Goal: Task Accomplishment & Management: Manage account settings

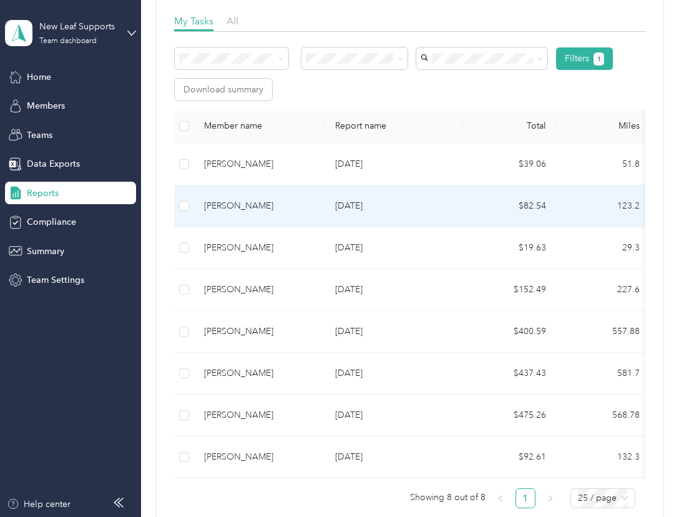
scroll to position [208, 0]
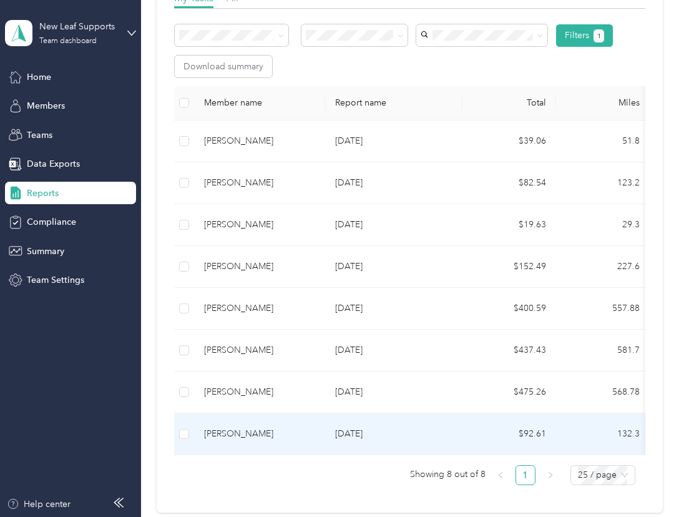
click at [364, 433] on p "[DATE]" at bounding box center [393, 434] width 117 height 14
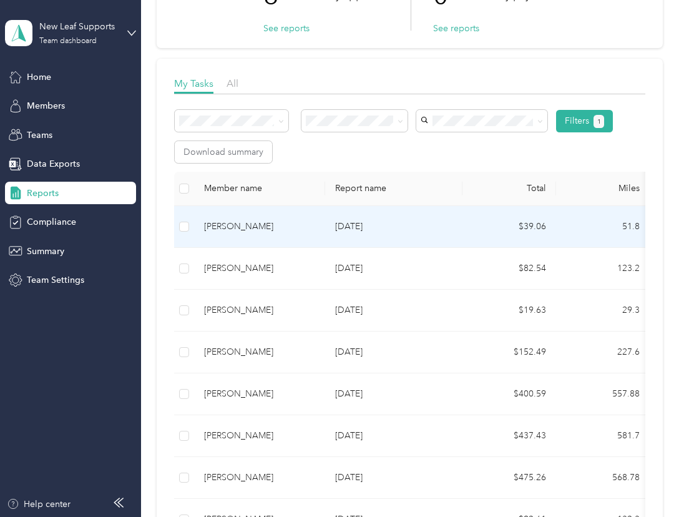
scroll to position [208, 0]
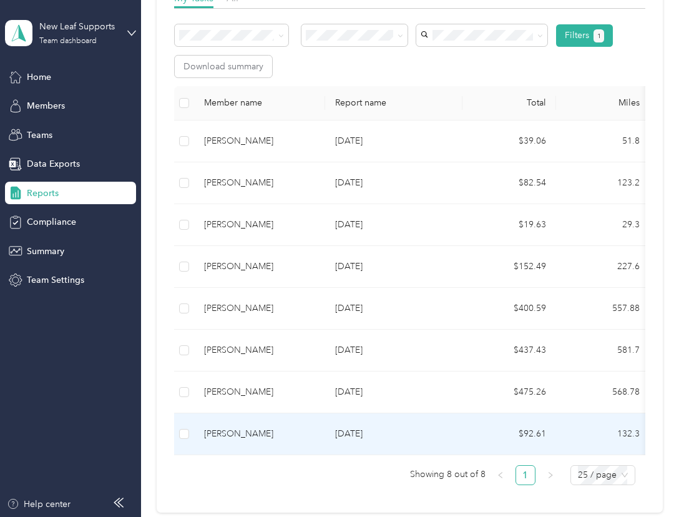
click at [358, 430] on p "Aug 2025" at bounding box center [393, 434] width 117 height 14
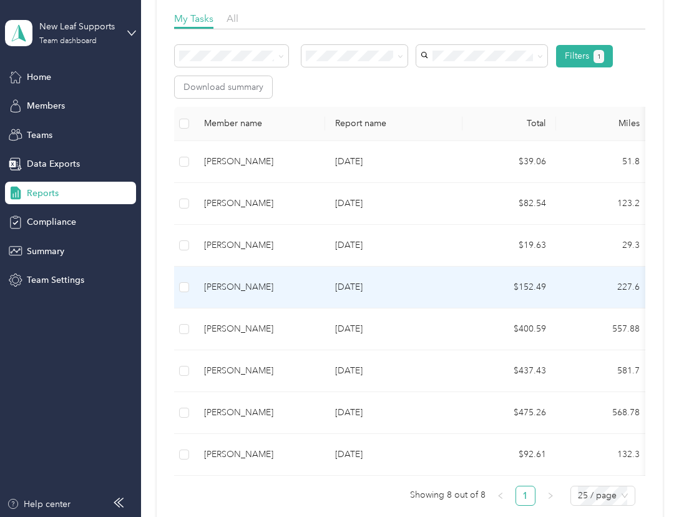
scroll to position [208, 0]
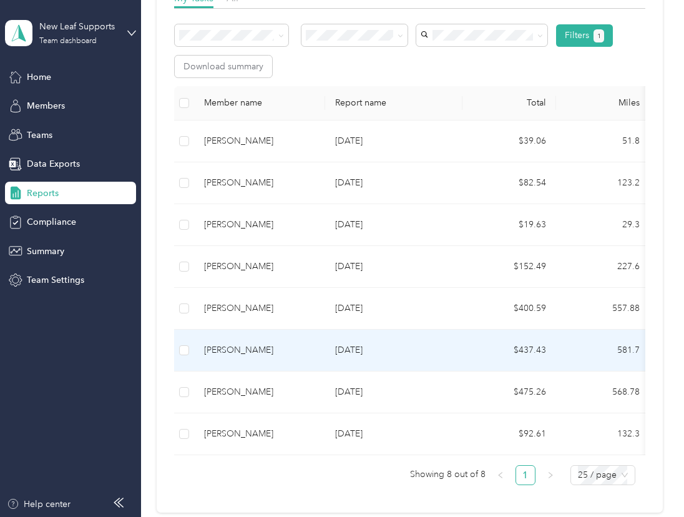
click at [343, 348] on p "Sep 2025" at bounding box center [393, 350] width 117 height 14
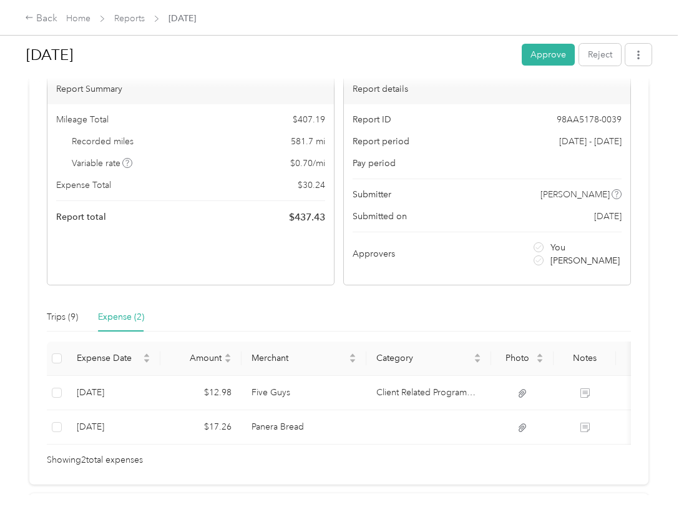
scroll to position [104, 0]
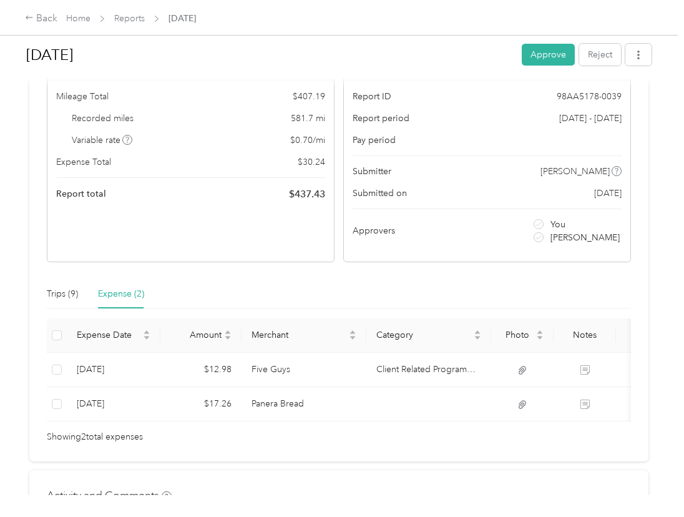
click at [385, 459] on div "Needs Approval Needs approval from Andrea Waller View activity & comments Repor…" at bounding box center [338, 226] width 619 height 469
click at [303, 296] on div "Trips (9) Expense (2)" at bounding box center [339, 294] width 584 height 29
click at [61, 291] on div "Trips (9)" at bounding box center [62, 294] width 31 height 14
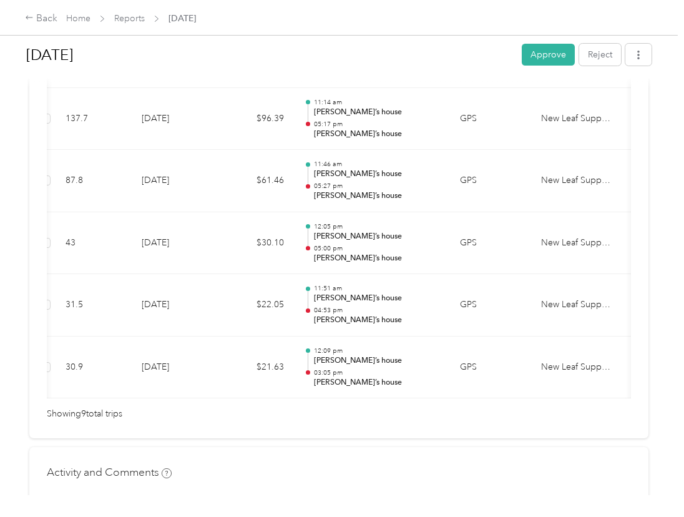
scroll to position [0, 10]
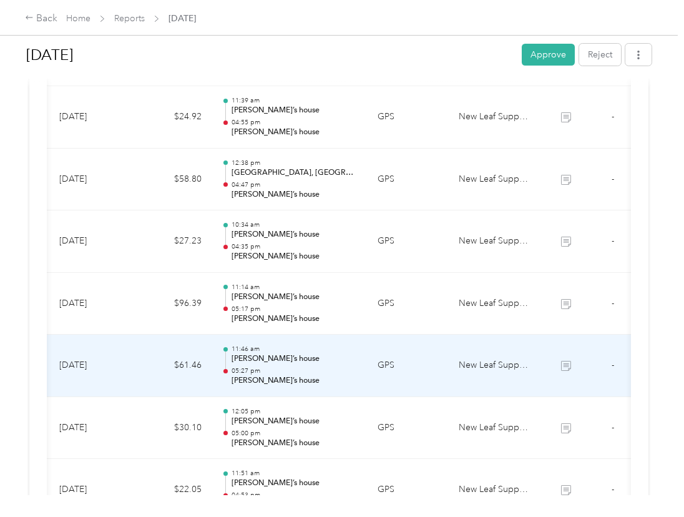
scroll to position [416, 0]
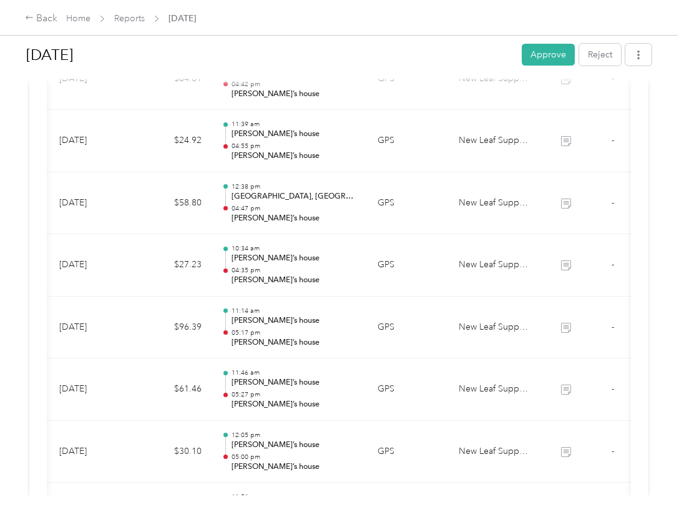
click at [662, 264] on div "Sep 2025 Approve Reject Needs Approval Needs approval from Andrea Waller View a…" at bounding box center [339, 247] width 678 height 495
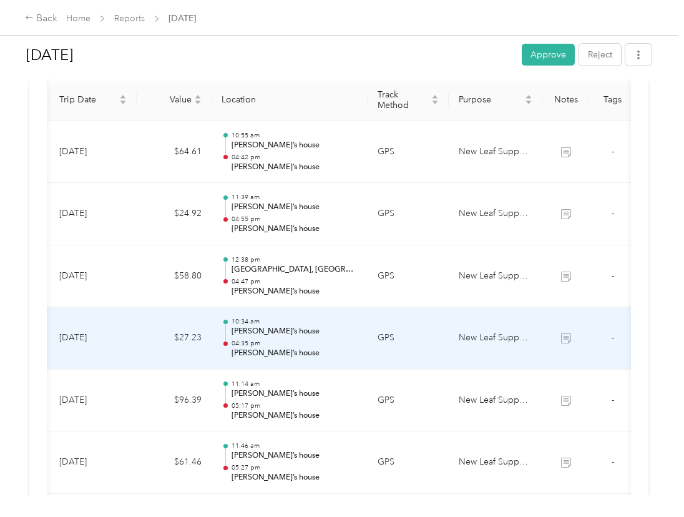
scroll to position [312, 0]
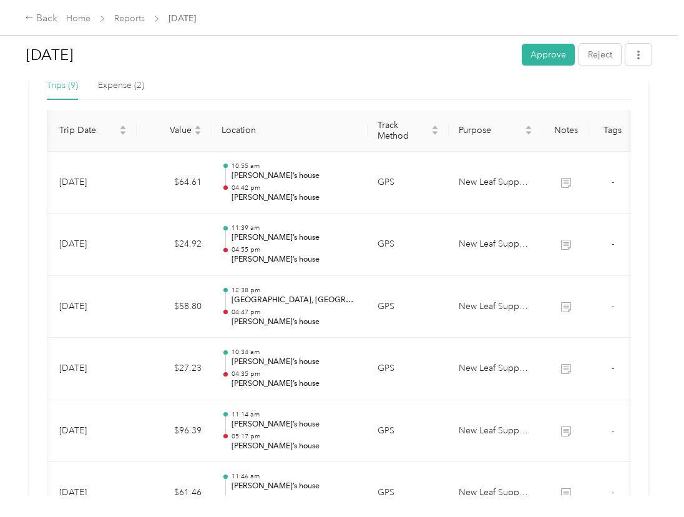
click at [251, 44] on h1 "Sep 2025" at bounding box center [269, 55] width 487 height 30
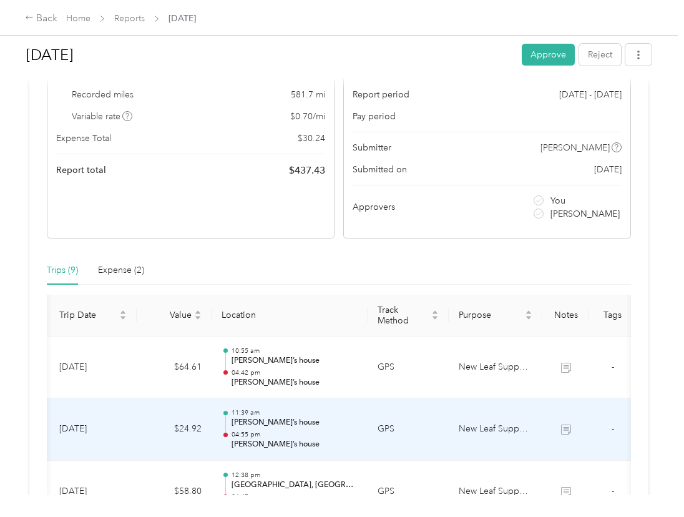
scroll to position [104, 0]
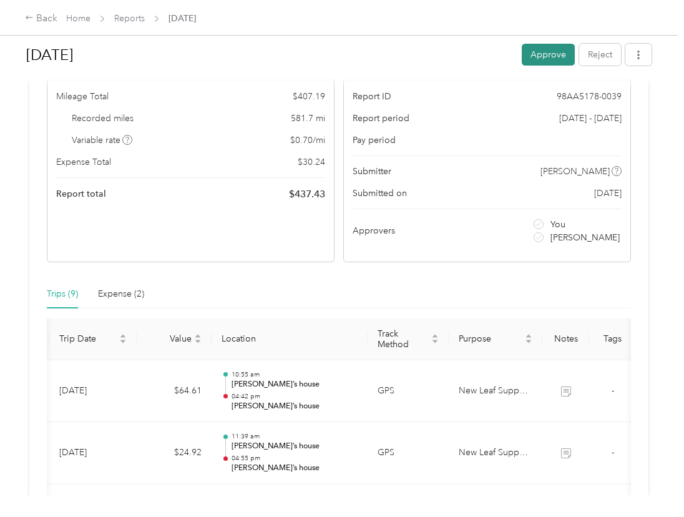
click at [534, 55] on button "Approve" at bounding box center [548, 55] width 53 height 22
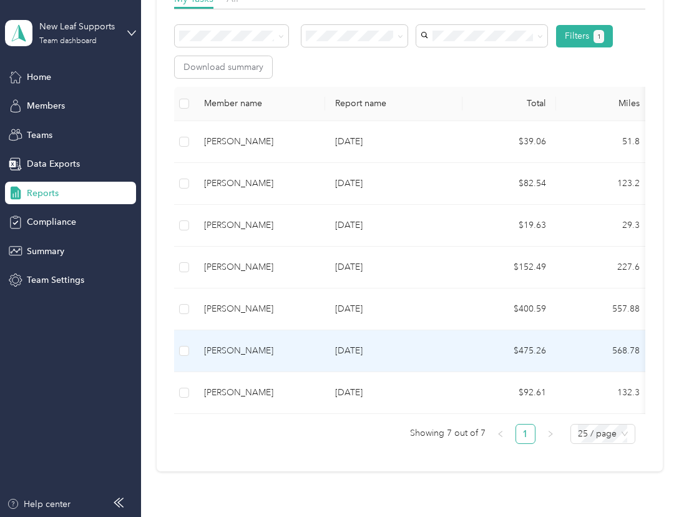
scroll to position [208, 0]
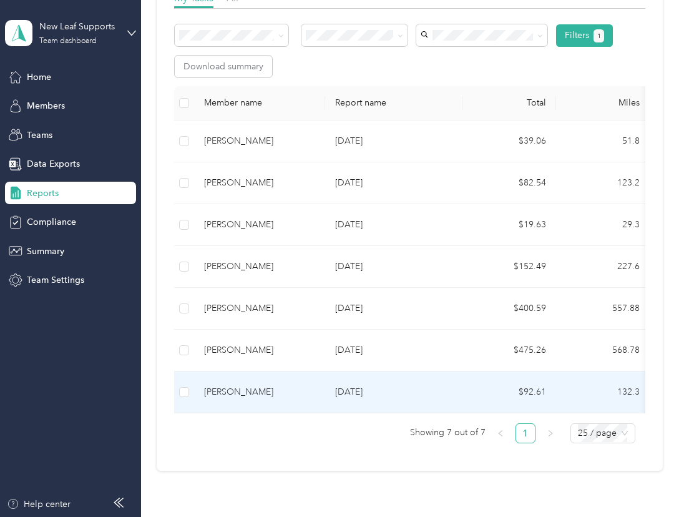
click at [350, 393] on p "Aug 2025" at bounding box center [393, 392] width 117 height 14
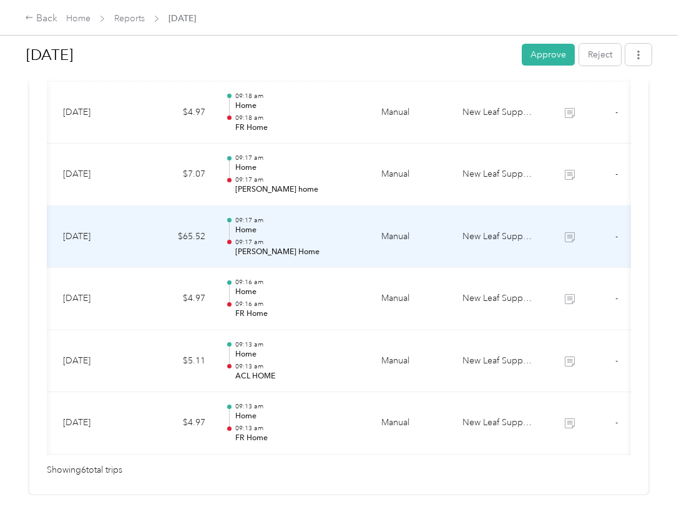
scroll to position [416, 0]
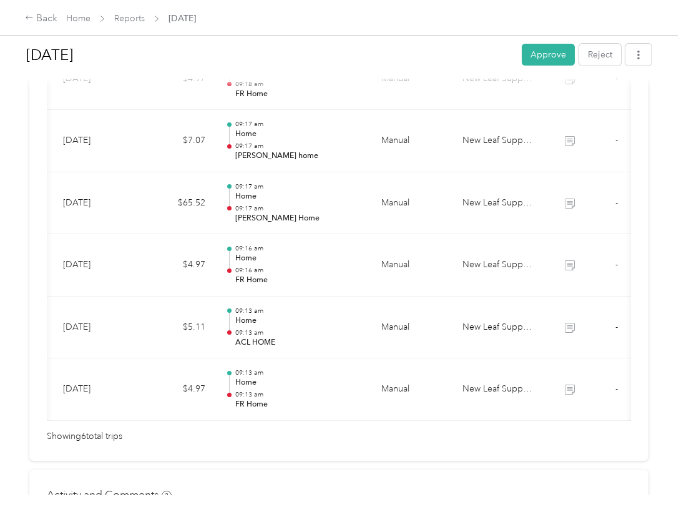
click at [662, 356] on div "Aug 2025 Approve Reject Needs Approval Needs approval from Andrea Waller View a…" at bounding box center [339, 247] width 678 height 495
click at [335, 47] on h1 "Aug 2025" at bounding box center [269, 55] width 487 height 30
click at [453, 18] on div "Back Home Reports Aug 2025" at bounding box center [342, 17] width 684 height 35
click at [418, 12] on div "Back Home Reports Aug 2025" at bounding box center [342, 17] width 684 height 35
click at [390, 17] on div "Back Home Reports Aug 2025" at bounding box center [342, 17] width 684 height 35
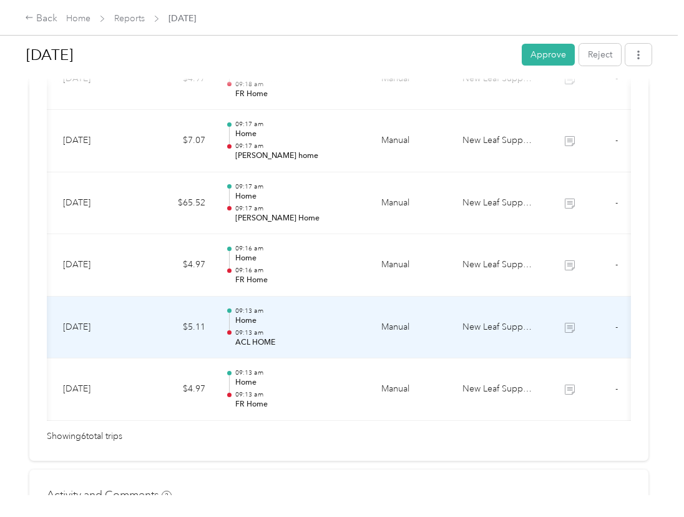
scroll to position [312, 0]
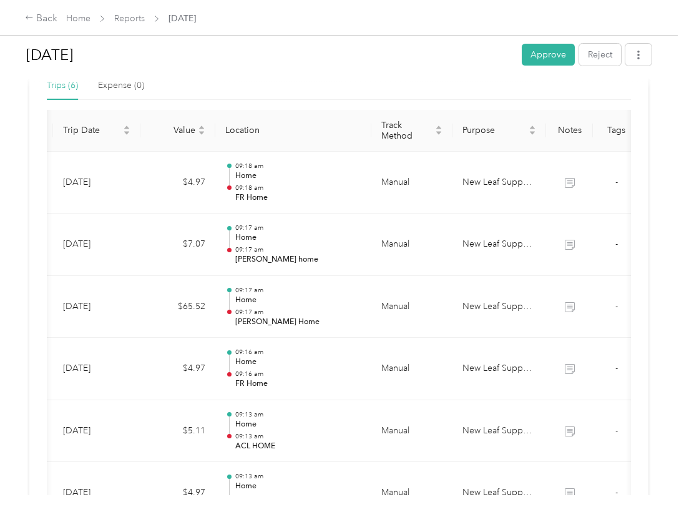
click at [330, 78] on div at bounding box center [339, 82] width 626 height 13
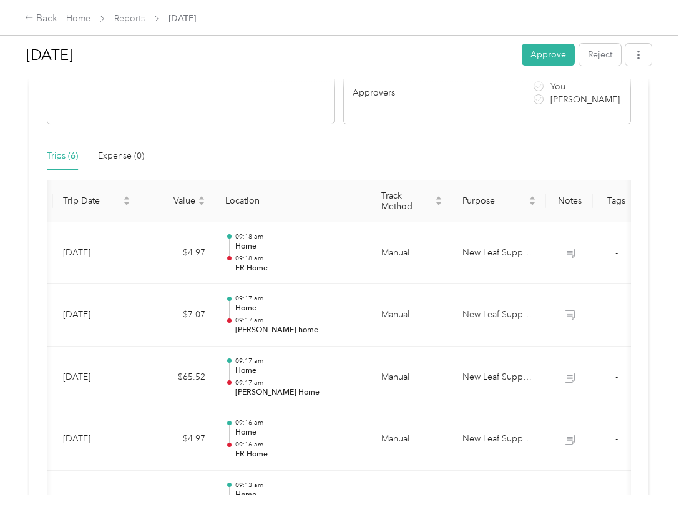
scroll to position [208, 0]
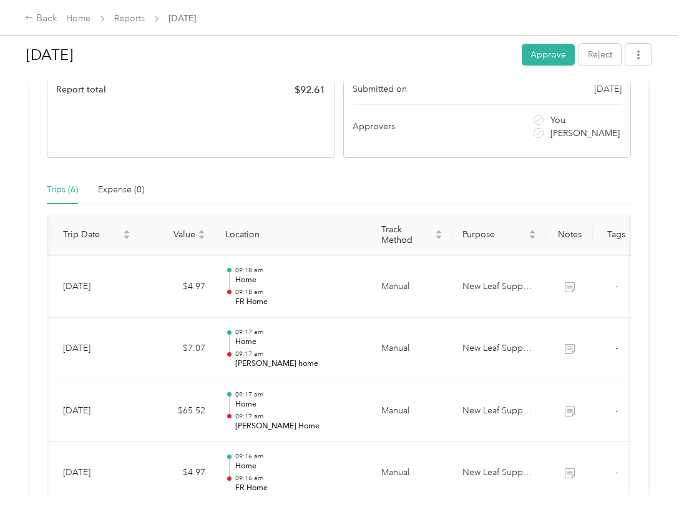
click at [357, 172] on div "Needs Approval Needs approval from Andrea Waller View activity & comments Repor…" at bounding box center [338, 278] width 619 height 781
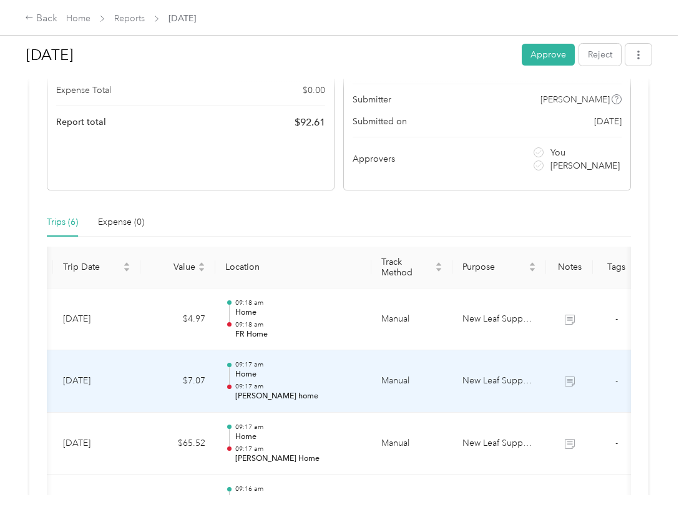
scroll to position [104, 0]
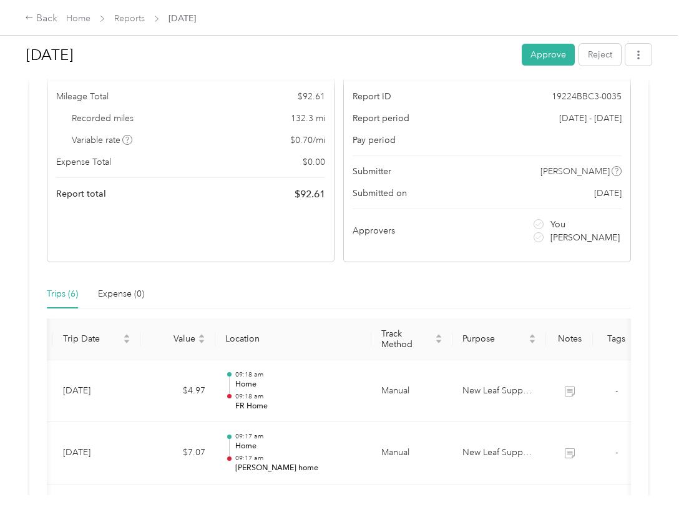
click at [330, 58] on h1 "Aug 2025" at bounding box center [269, 55] width 487 height 30
click at [541, 51] on button "Approve" at bounding box center [548, 55] width 53 height 22
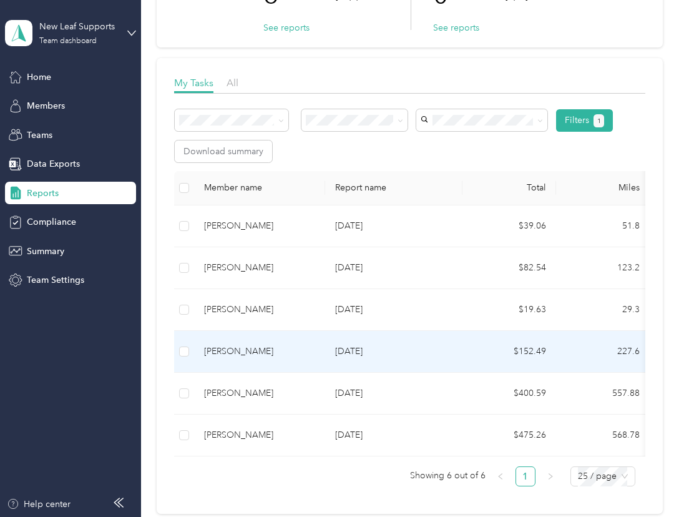
scroll to position [104, 0]
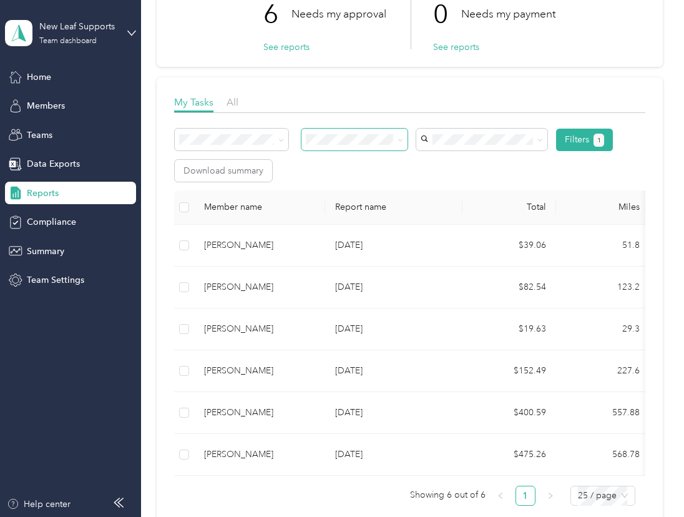
click at [399, 137] on icon at bounding box center [401, 140] width 6 height 6
click at [341, 242] on li "Approved by me" at bounding box center [355, 241] width 107 height 22
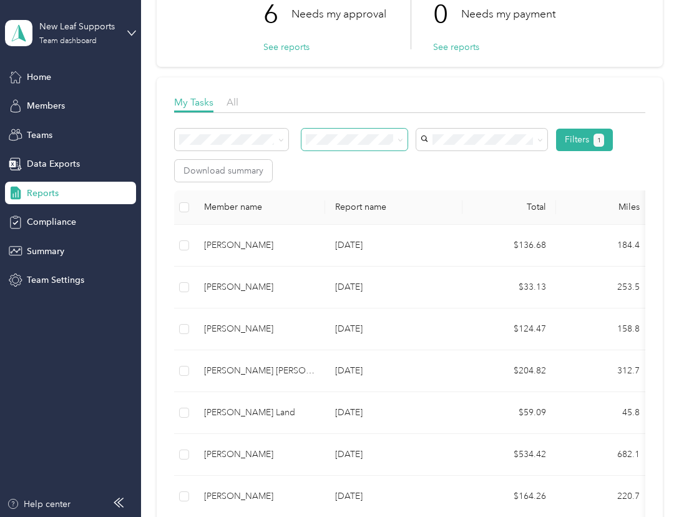
click at [465, 99] on div "My Tasks All" at bounding box center [409, 104] width 471 height 18
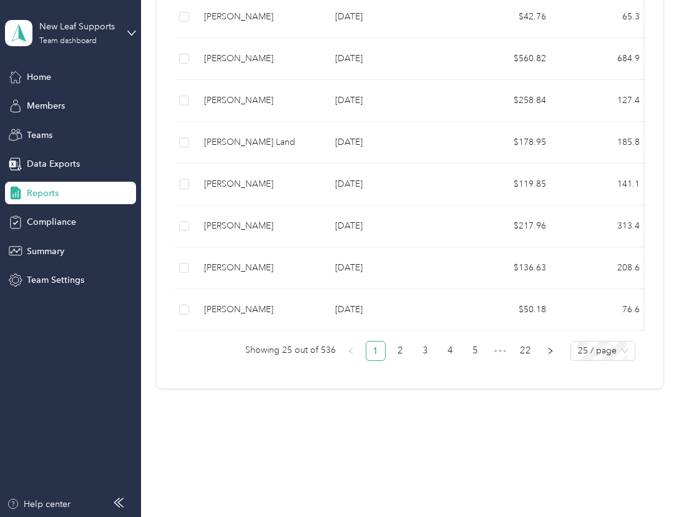
scroll to position [1049, 0]
click at [524, 351] on link "22" at bounding box center [525, 351] width 19 height 19
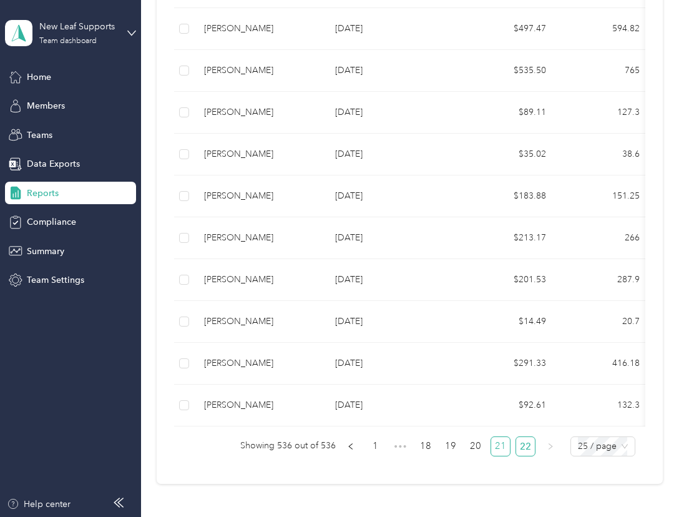
click at [502, 455] on link "21" at bounding box center [500, 446] width 19 height 19
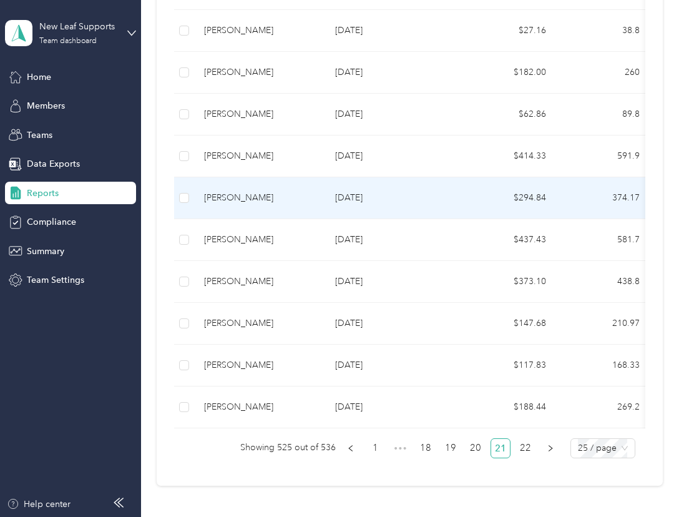
scroll to position [1013, 0]
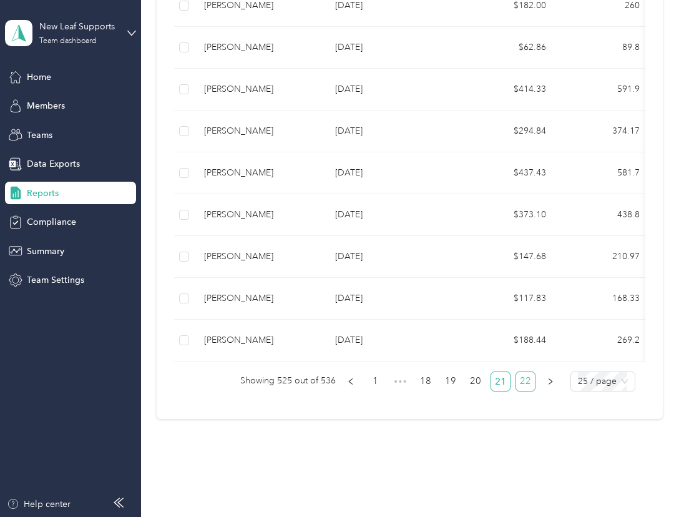
click at [523, 384] on link "22" at bounding box center [525, 381] width 19 height 19
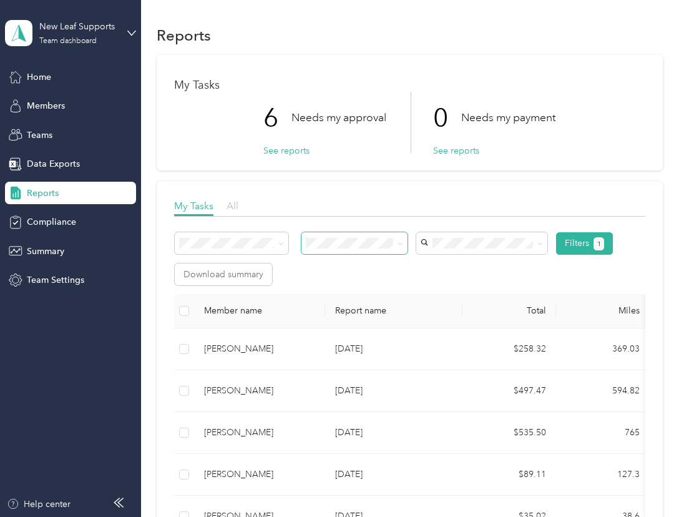
click at [229, 205] on span "All" at bounding box center [233, 206] width 12 height 12
click at [402, 242] on icon at bounding box center [401, 244] width 6 height 6
click at [358, 287] on li "Needs approval" at bounding box center [355, 281] width 107 height 22
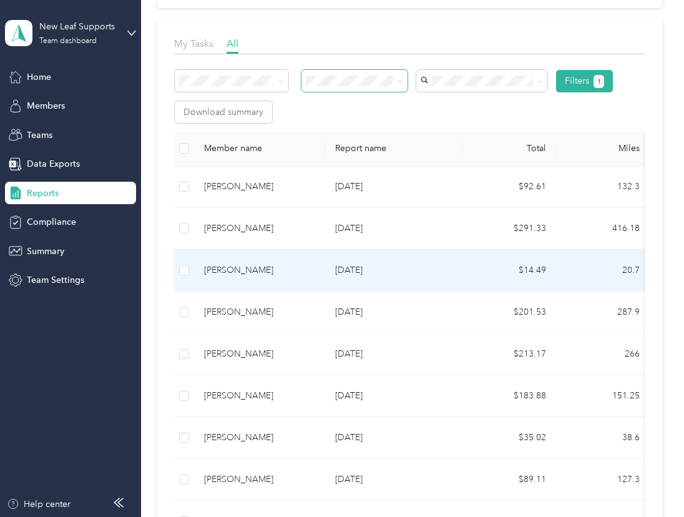
scroll to position [104, 0]
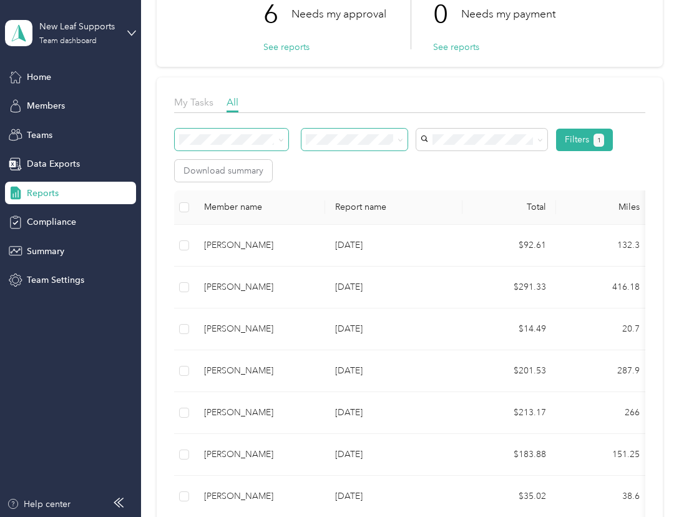
click at [280, 139] on icon at bounding box center [281, 140] width 6 height 6
drag, startPoint x: 317, startPoint y: 87, endPoint x: 307, endPoint y: 89, distance: 10.9
click at [185, 102] on span "My Tasks" at bounding box center [193, 102] width 39 height 12
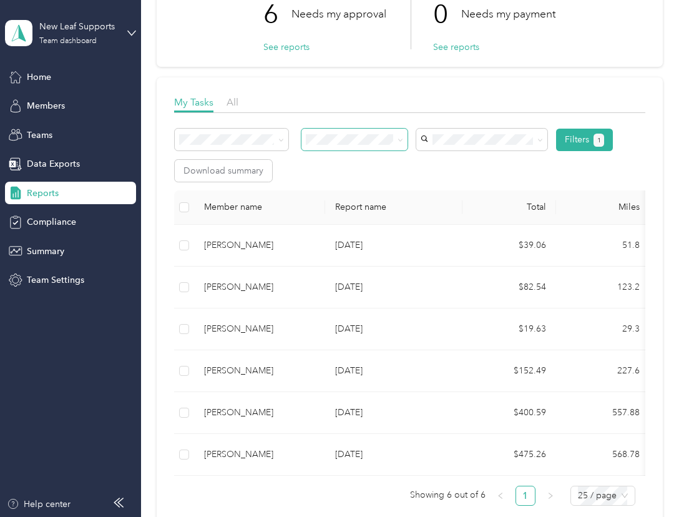
click at [401, 139] on icon at bounding box center [401, 140] width 6 height 6
click at [345, 242] on li "Approved by me" at bounding box center [355, 235] width 107 height 22
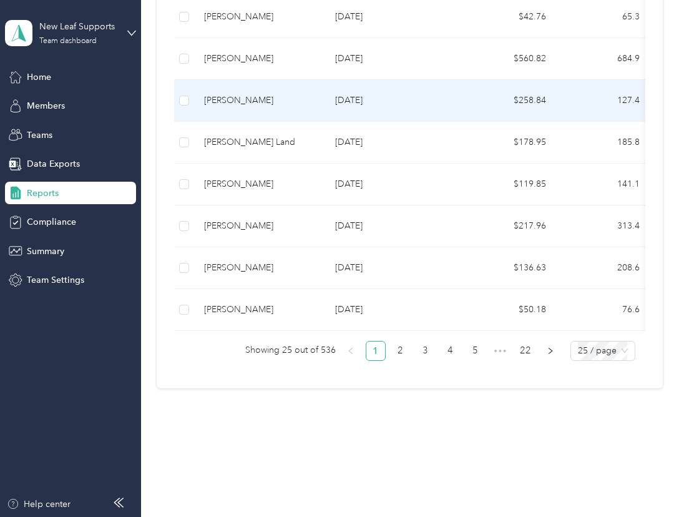
scroll to position [1049, 0]
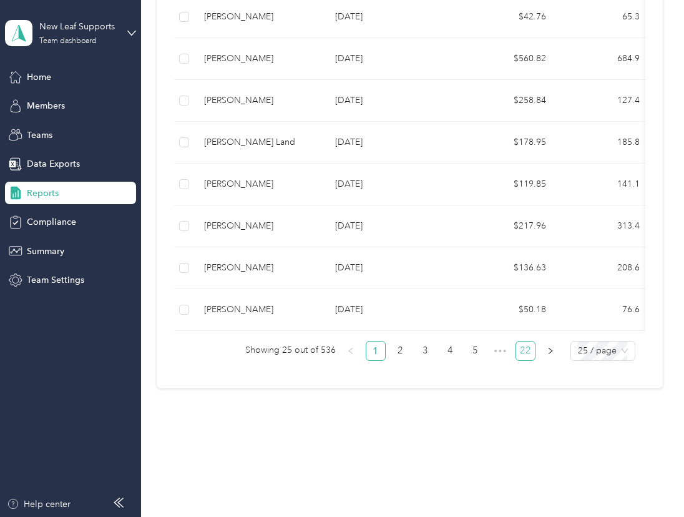
click at [524, 345] on link "22" at bounding box center [525, 351] width 19 height 19
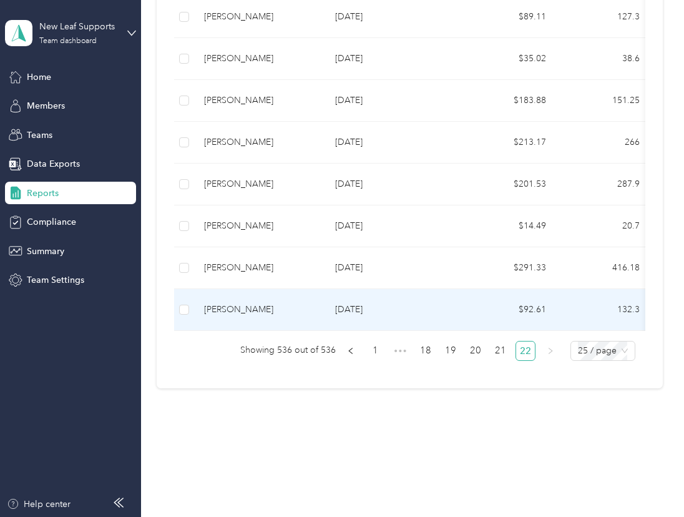
scroll to position [466, 0]
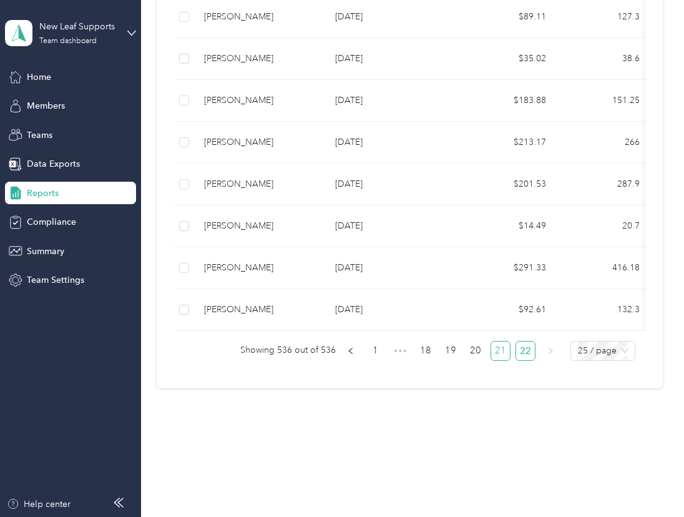
click at [495, 352] on link "21" at bounding box center [500, 351] width 19 height 19
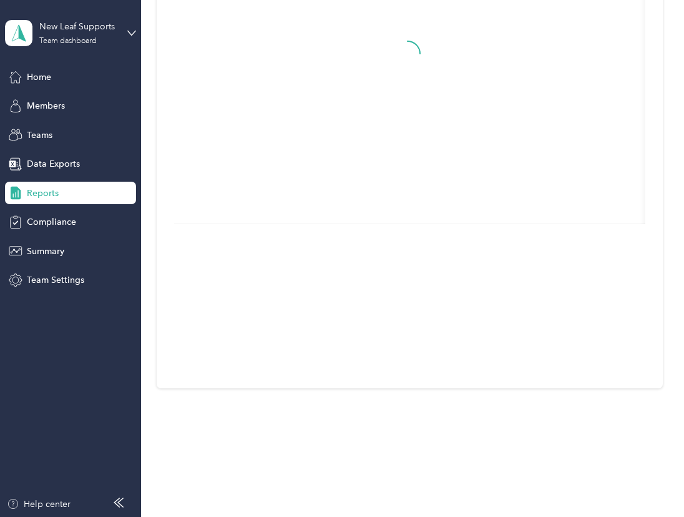
scroll to position [285, 0]
